Goal: Task Accomplishment & Management: Use online tool/utility

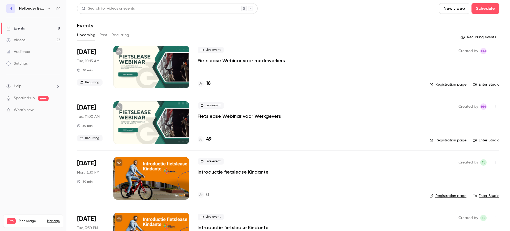
click at [262, 63] on p "Fietslease Webinar voor medewerkers" at bounding box center [241, 60] width 87 height 6
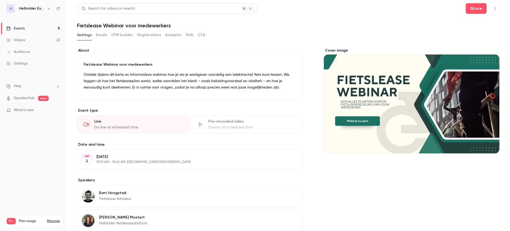
click at [152, 35] on button "Registrations" at bounding box center [149, 35] width 24 height 8
click at [493, 10] on icon "button" at bounding box center [495, 9] width 4 height 4
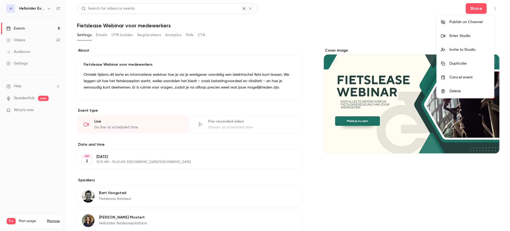
click at [471, 36] on div "Enter Studio" at bounding box center [469, 35] width 40 height 5
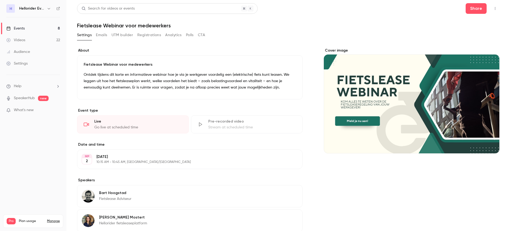
click at [37, 28] on link "Events 8" at bounding box center [33, 29] width 66 height 12
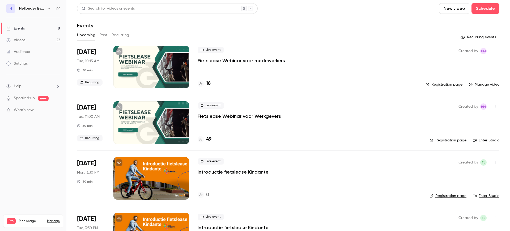
click at [242, 116] on p "Fietslease Webinar voor Werkgevers" at bounding box center [239, 116] width 83 height 6
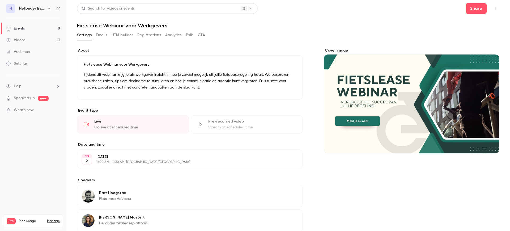
click at [48, 30] on link "Events 8" at bounding box center [33, 29] width 66 height 12
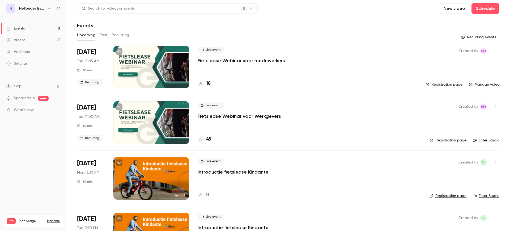
click at [107, 34] on button "Past" at bounding box center [104, 35] width 8 height 8
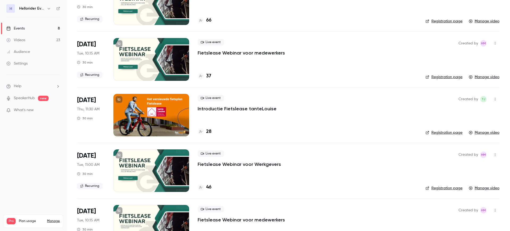
scroll to position [66, 0]
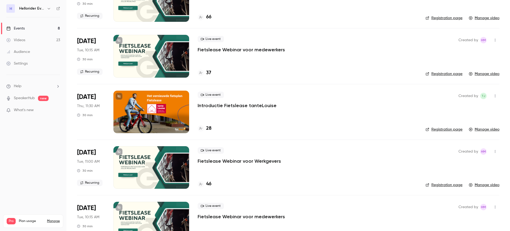
click at [239, 164] on p "Fietslease Webinar voor Werkgevers" at bounding box center [239, 161] width 83 height 6
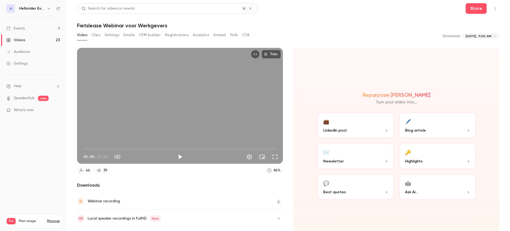
click at [181, 35] on button "Registrations" at bounding box center [177, 35] width 24 height 8
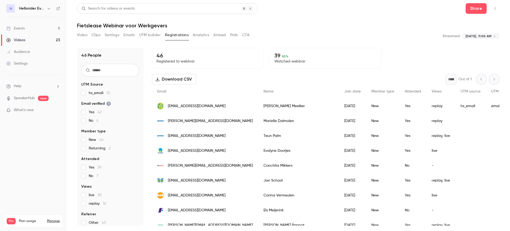
click at [88, 33] on div "Video Clips Settings Emails UTM builder Registrations Analytics Embed Polls CTA" at bounding box center [163, 35] width 172 height 8
click at [82, 36] on button "Video" at bounding box center [82, 35] width 10 height 8
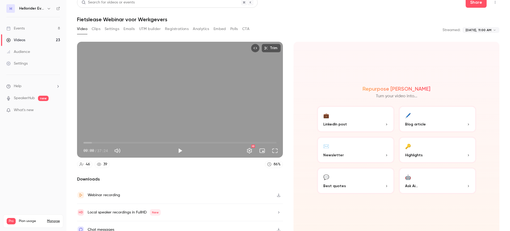
scroll to position [12, 0]
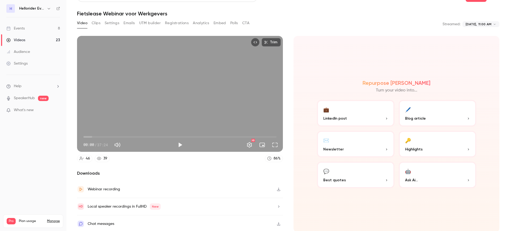
click at [96, 23] on button "Clips" at bounding box center [96, 23] width 9 height 8
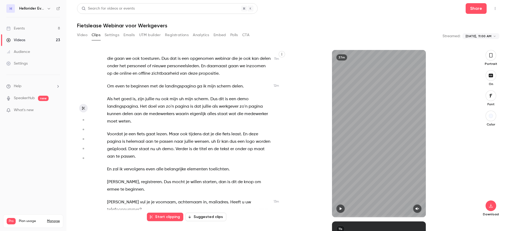
scroll to position [1207, 0]
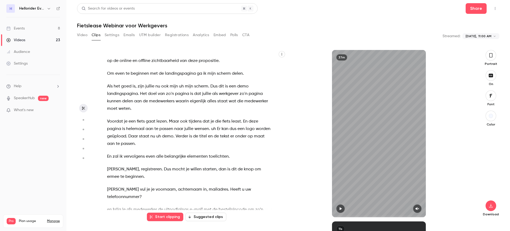
click at [459, 81] on div "37m" at bounding box center [379, 133] width 186 height 167
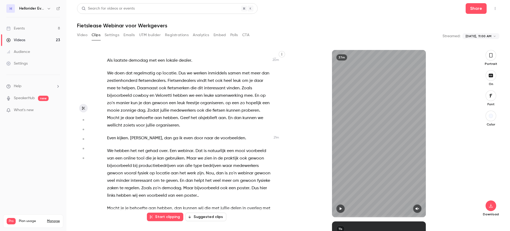
scroll to position [2188, 0]
click at [25, 28] on link "Events 8" at bounding box center [33, 29] width 66 height 12
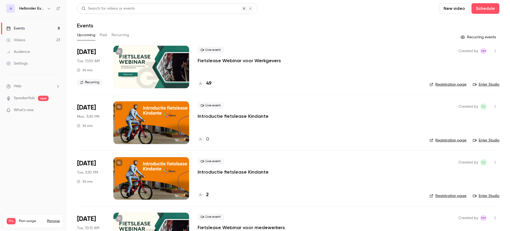
click at [223, 65] on div "Live event Fietslease Webinar voor Werkgevers 49" at bounding box center [309, 67] width 223 height 42
click at [221, 60] on p "Fietslease Webinar voor Werkgevers" at bounding box center [239, 60] width 83 height 6
click at [252, 59] on p "Fietslease Webinar voor Werkgevers" at bounding box center [239, 60] width 83 height 6
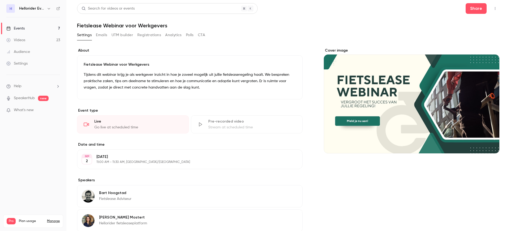
click at [491, 11] on button "button" at bounding box center [495, 8] width 8 height 8
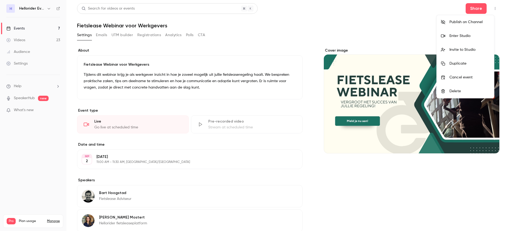
click at [454, 39] on li "Enter Studio" at bounding box center [465, 36] width 57 height 14
